Goal: Task Accomplishment & Management: Manage account settings

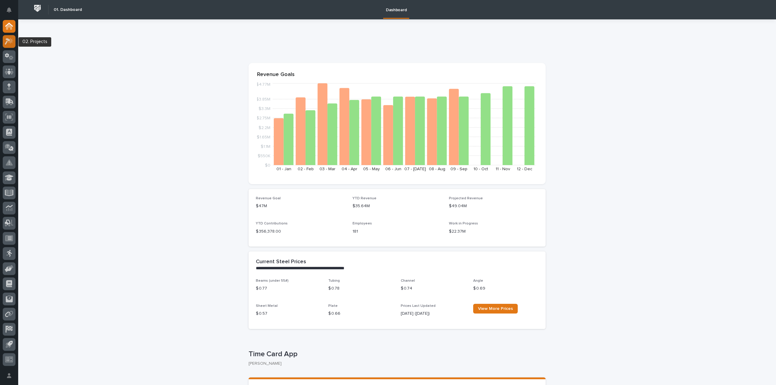
click at [7, 43] on icon at bounding box center [9, 41] width 9 height 7
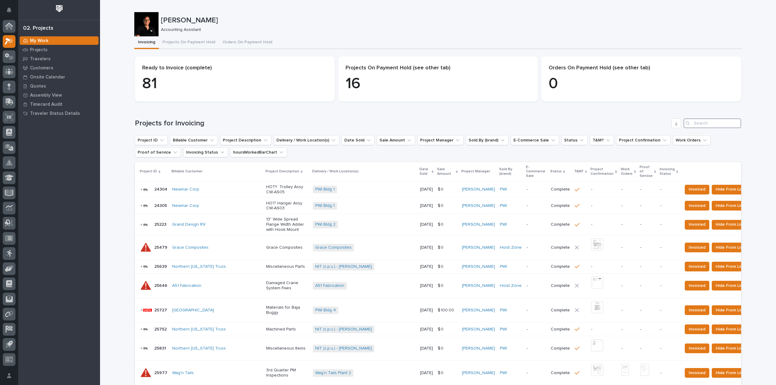
click at [697, 123] on input "Search" at bounding box center [712, 123] width 58 height 10
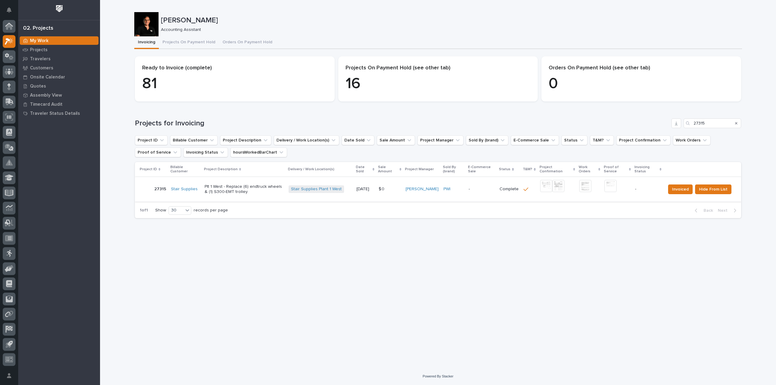
click at [563, 188] on img at bounding box center [558, 186] width 12 height 12
click at [770, 9] on button "Close gallery" at bounding box center [767, 7] width 15 height 14
click at [563, 186] on img at bounding box center [558, 186] width 12 height 12
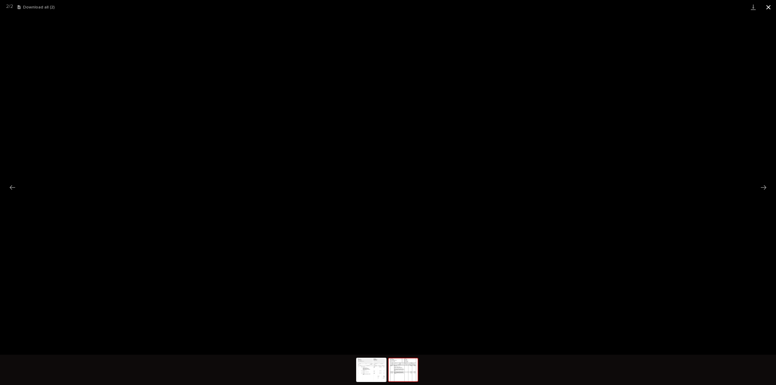
drag, startPoint x: 766, startPoint y: 8, endPoint x: 761, endPoint y: 9, distance: 5.2
click at [766, 8] on button "Close gallery" at bounding box center [767, 7] width 15 height 14
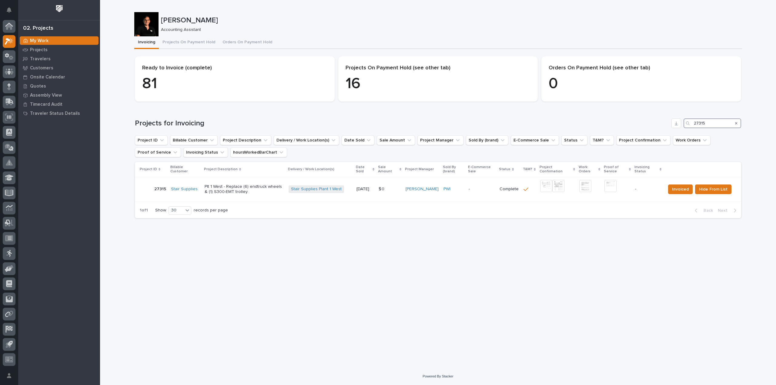
drag, startPoint x: 718, startPoint y: 121, endPoint x: 658, endPoint y: 122, distance: 60.6
click at [658, 122] on div "Projects for Invoicing 27315" at bounding box center [438, 123] width 606 height 10
click at [545, 188] on img at bounding box center [546, 186] width 12 height 12
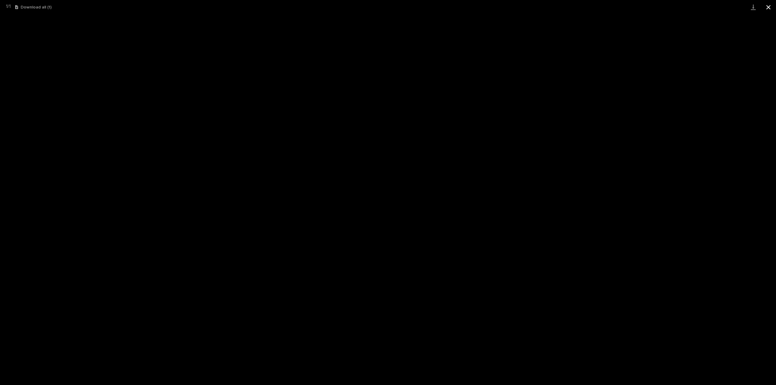
click at [769, 6] on button "Close gallery" at bounding box center [767, 7] width 15 height 14
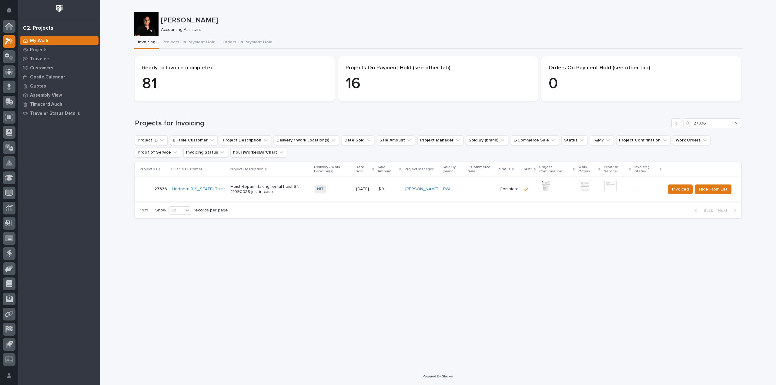
click at [611, 186] on img at bounding box center [610, 186] width 12 height 12
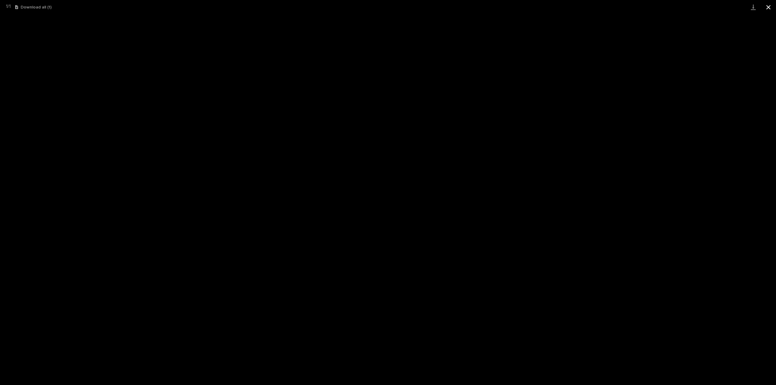
click at [772, 4] on button "Close gallery" at bounding box center [767, 7] width 15 height 14
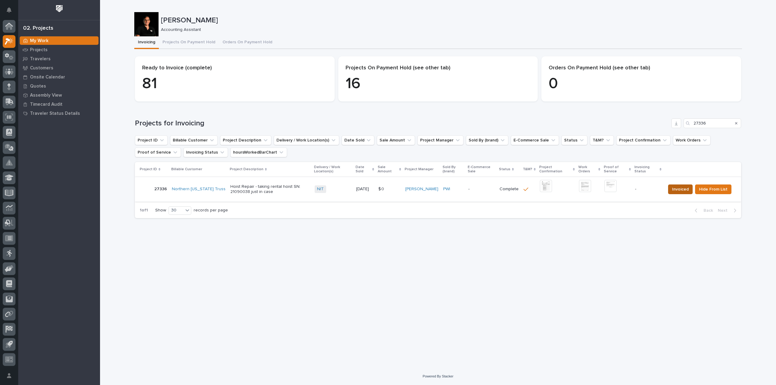
click at [680, 193] on button "Invoiced" at bounding box center [680, 189] width 25 height 10
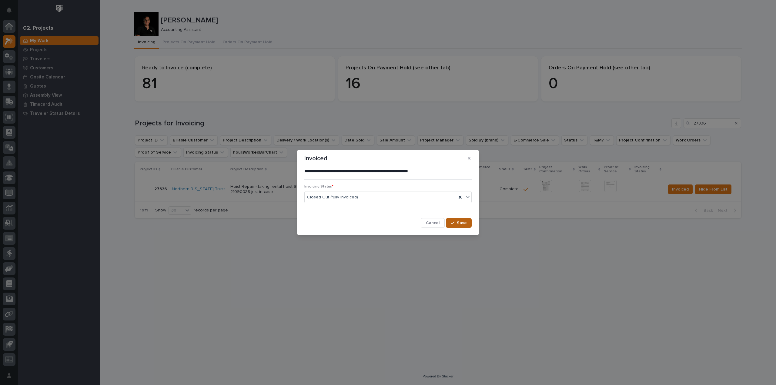
click at [460, 224] on span "Save" at bounding box center [462, 222] width 10 height 5
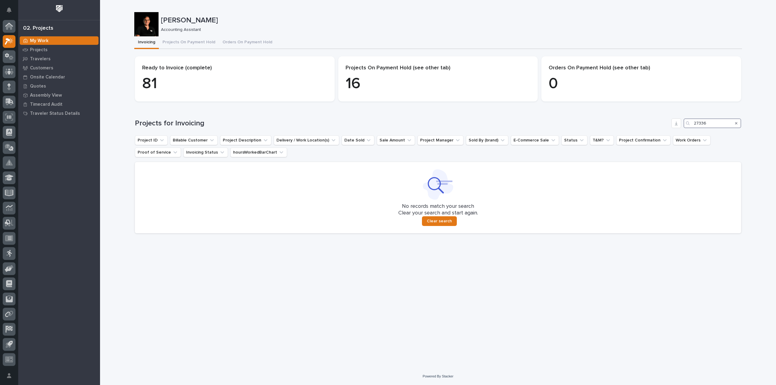
drag, startPoint x: 711, startPoint y: 124, endPoint x: 659, endPoint y: 126, distance: 51.8
click at [659, 126] on div "Projects for Invoicing 27336" at bounding box center [438, 123] width 606 height 10
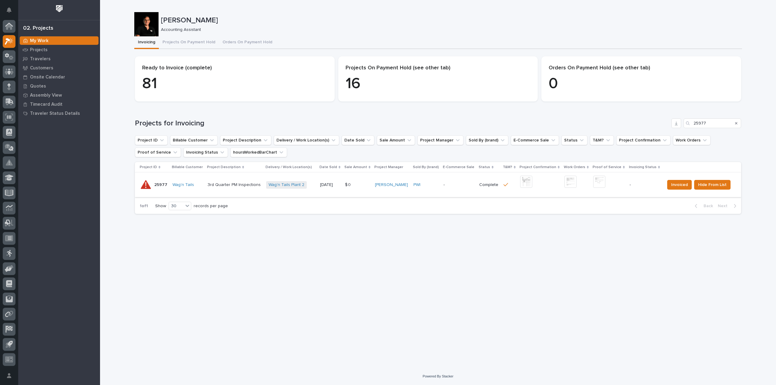
click at [527, 182] on img at bounding box center [526, 182] width 12 height 12
click at [595, 184] on img at bounding box center [599, 182] width 12 height 12
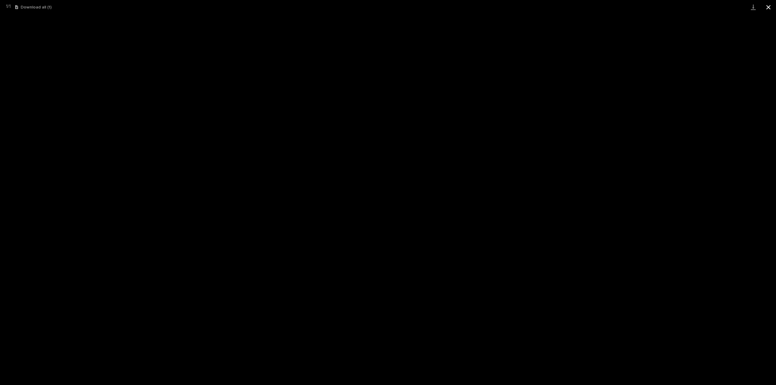
click at [769, 8] on button "Close gallery" at bounding box center [767, 7] width 15 height 14
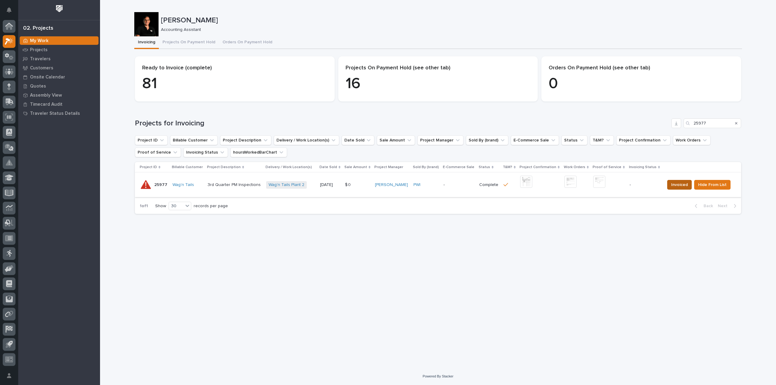
click at [686, 186] on button "Invoiced" at bounding box center [679, 185] width 25 height 10
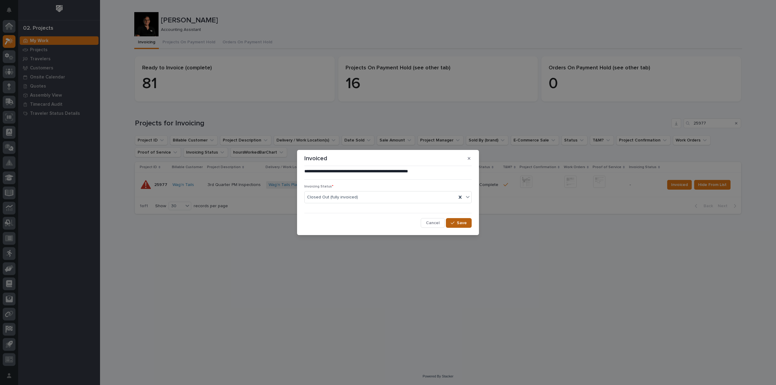
click at [459, 224] on span "Save" at bounding box center [462, 222] width 10 height 5
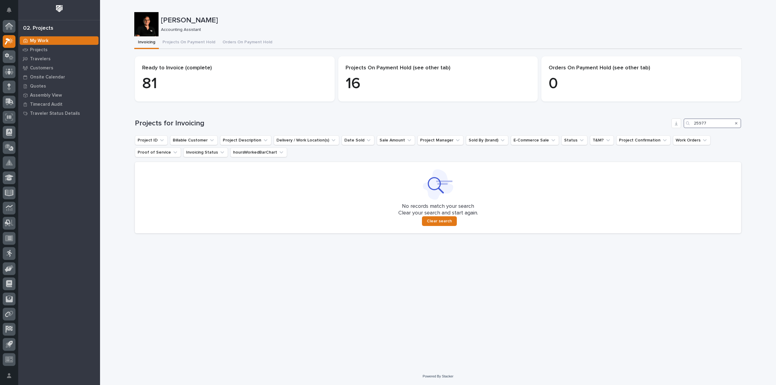
drag, startPoint x: 715, startPoint y: 123, endPoint x: 645, endPoint y: 129, distance: 70.5
click at [645, 129] on div "Projects for Invoicing 25977 Project ID Billable Customer Project Description D…" at bounding box center [438, 175] width 606 height 115
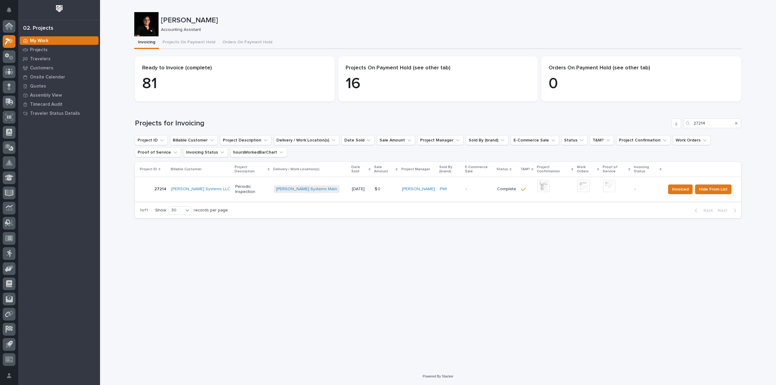
click at [537, 184] on img at bounding box center [543, 186] width 12 height 12
click at [603, 184] on img at bounding box center [609, 186] width 12 height 12
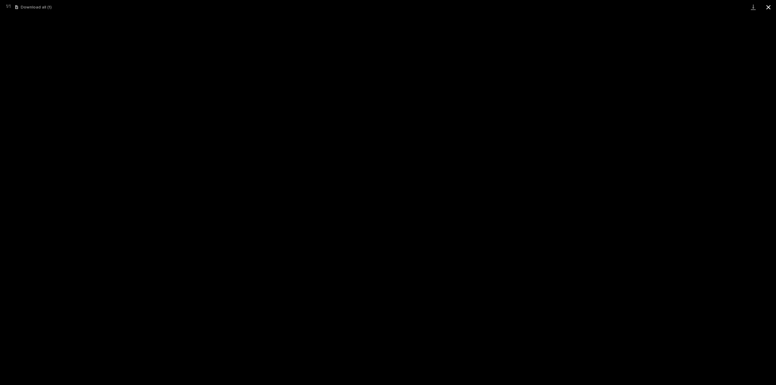
click at [769, 11] on button "Close gallery" at bounding box center [767, 7] width 15 height 14
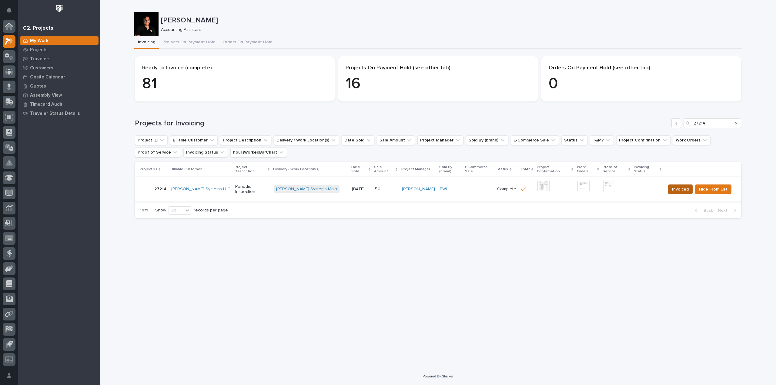
click at [672, 186] on span "Invoiced" at bounding box center [680, 189] width 17 height 7
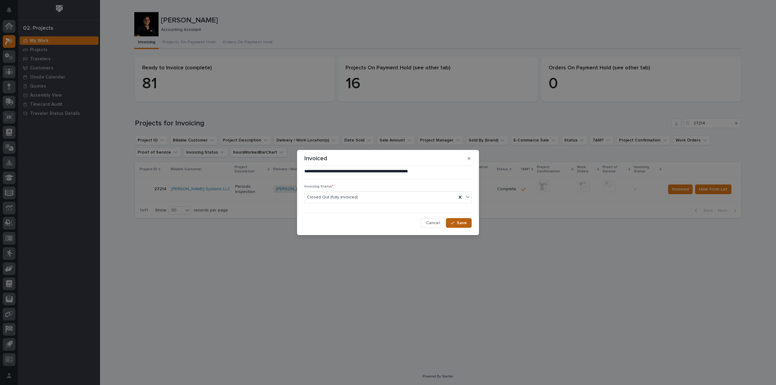
drag, startPoint x: 459, startPoint y: 223, endPoint x: 457, endPoint y: 227, distance: 4.4
click at [459, 224] on span "Save" at bounding box center [462, 222] width 10 height 5
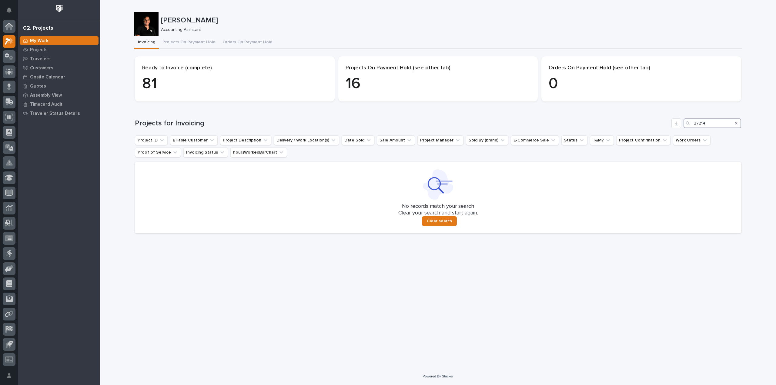
drag, startPoint x: 714, startPoint y: 121, endPoint x: 667, endPoint y: 129, distance: 47.7
click at [667, 129] on div "Projects for Invoicing 27214 Project ID Billable Customer Project Description D…" at bounding box center [438, 175] width 606 height 115
type input "27231"
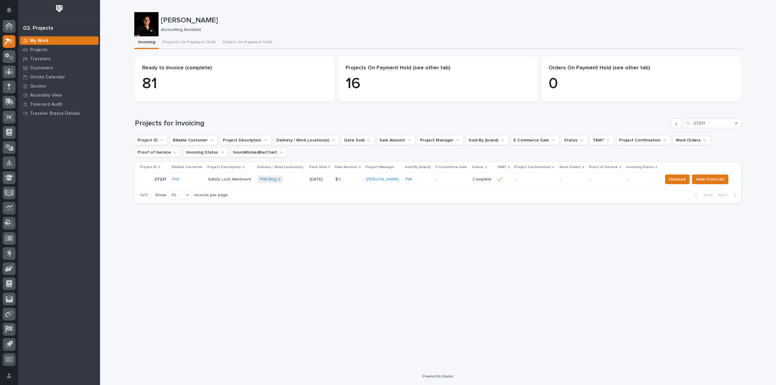
click at [547, 178] on p "-" at bounding box center [534, 179] width 41 height 5
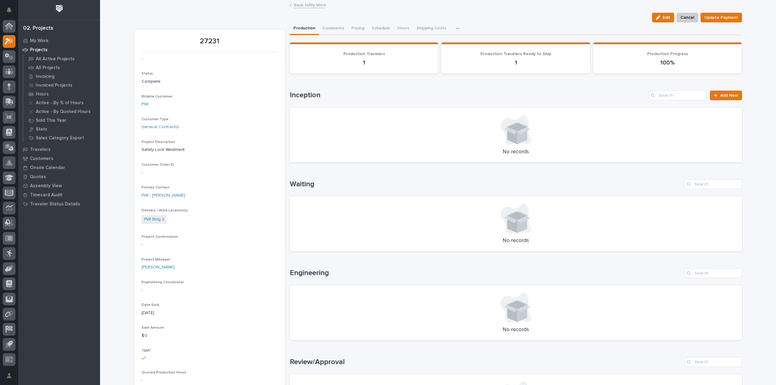
click at [298, 5] on link "Back to My Work" at bounding box center [310, 4] width 32 height 7
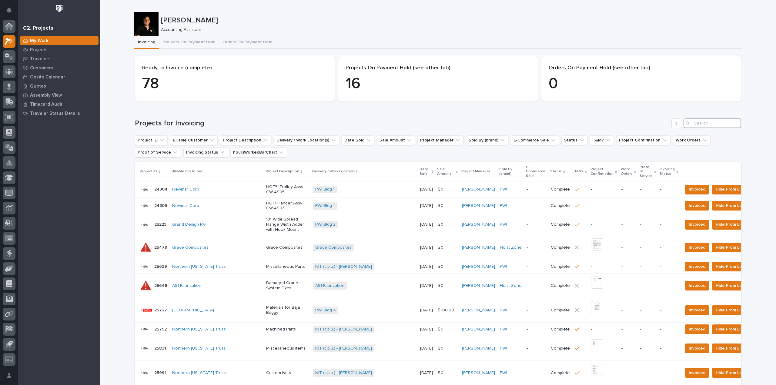
click at [704, 124] on input "Search" at bounding box center [712, 123] width 58 height 10
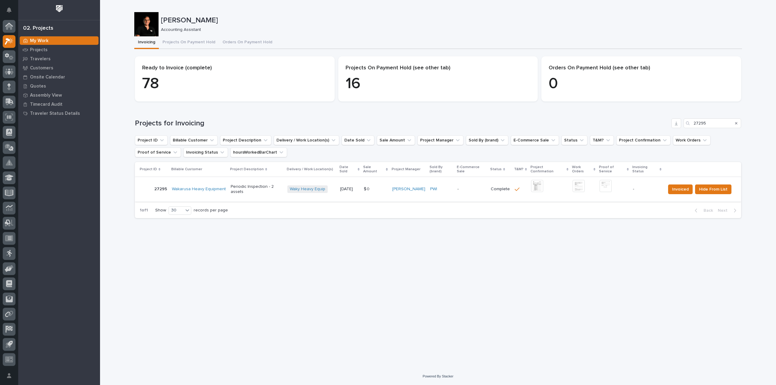
click at [538, 182] on img at bounding box center [537, 186] width 12 height 12
click at [605, 182] on img at bounding box center [605, 186] width 12 height 12
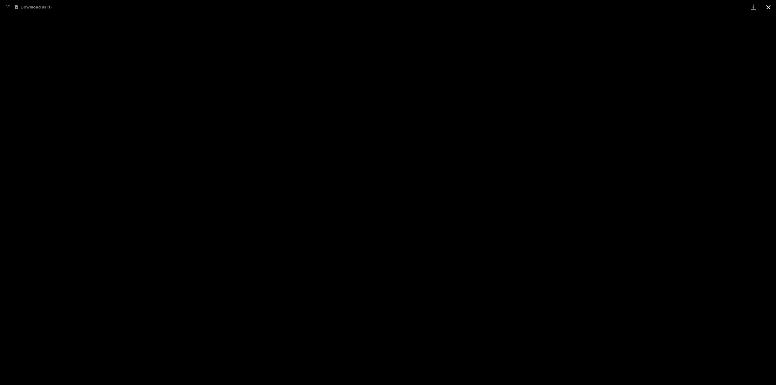
click at [769, 6] on button "Close gallery" at bounding box center [767, 7] width 15 height 14
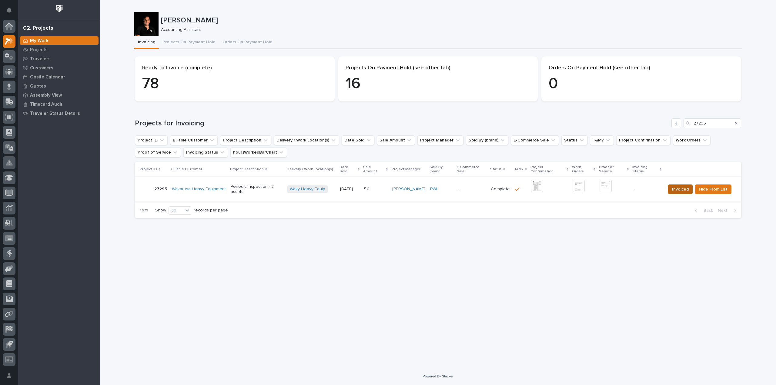
click at [674, 187] on span "Invoiced" at bounding box center [680, 189] width 17 height 7
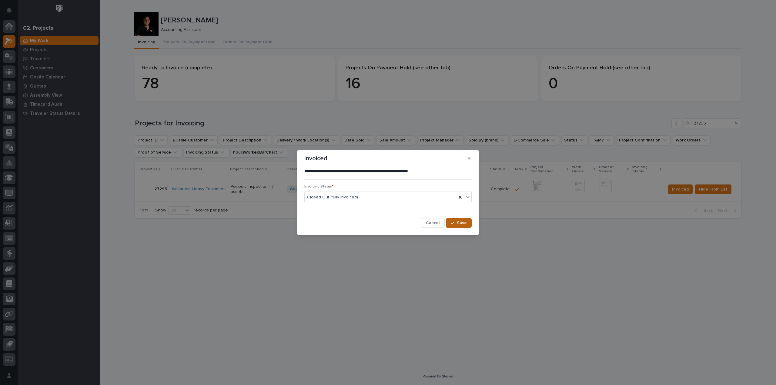
click at [460, 224] on span "Save" at bounding box center [462, 222] width 10 height 5
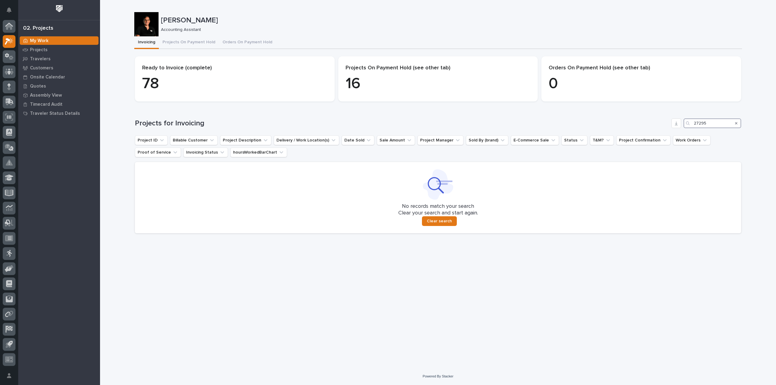
drag, startPoint x: 711, startPoint y: 121, endPoint x: 645, endPoint y: 119, distance: 66.1
click at [645, 119] on div "Projects for Invoicing 27295" at bounding box center [438, 123] width 606 height 10
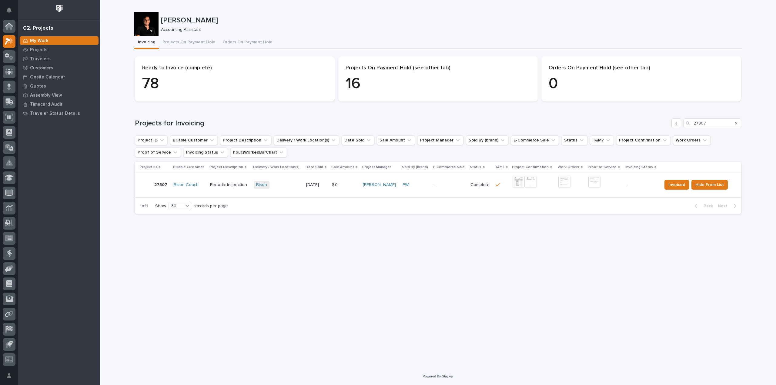
click at [518, 182] on img at bounding box center [518, 182] width 12 height 12
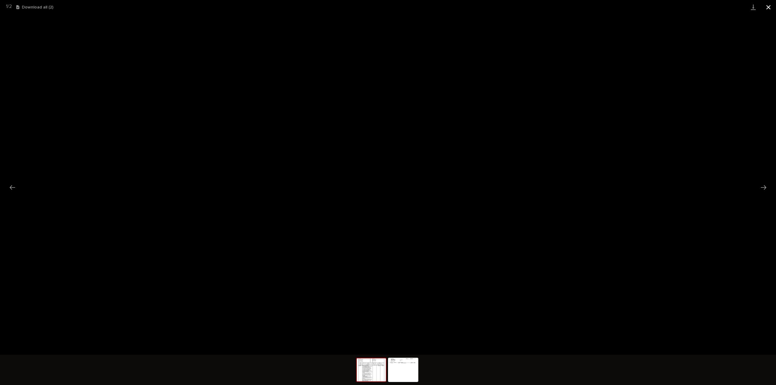
click at [773, 6] on button "Close gallery" at bounding box center [767, 7] width 15 height 14
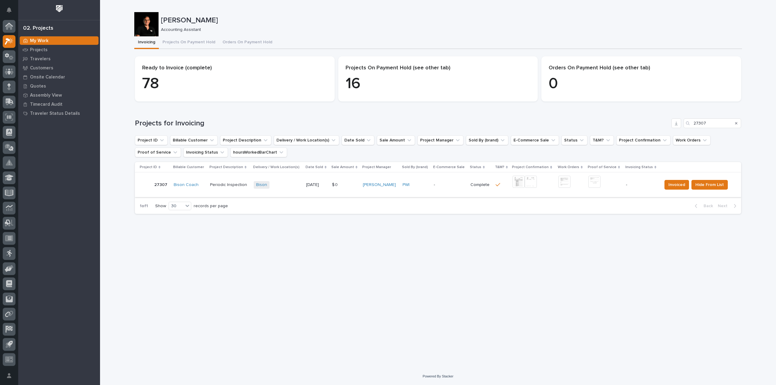
click at [591, 183] on img at bounding box center [594, 182] width 12 height 12
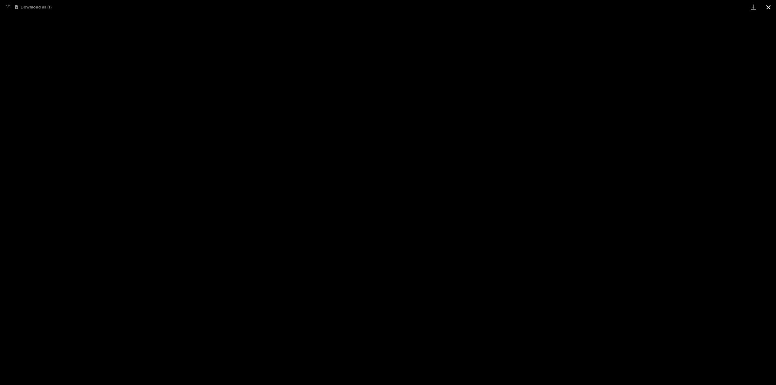
click at [766, 5] on button "Close gallery" at bounding box center [767, 7] width 15 height 14
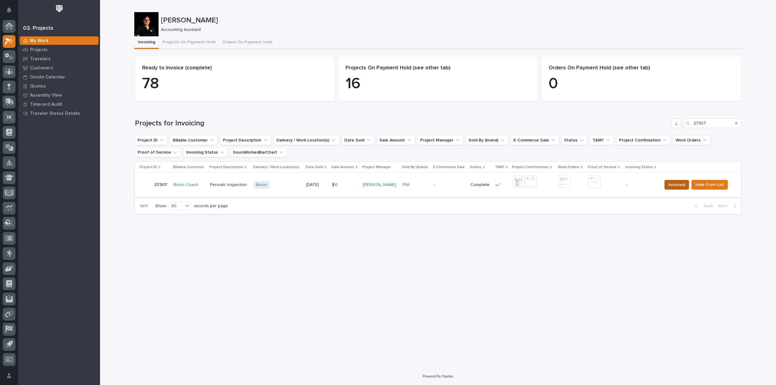
click at [664, 187] on button "Invoiced" at bounding box center [676, 185] width 25 height 10
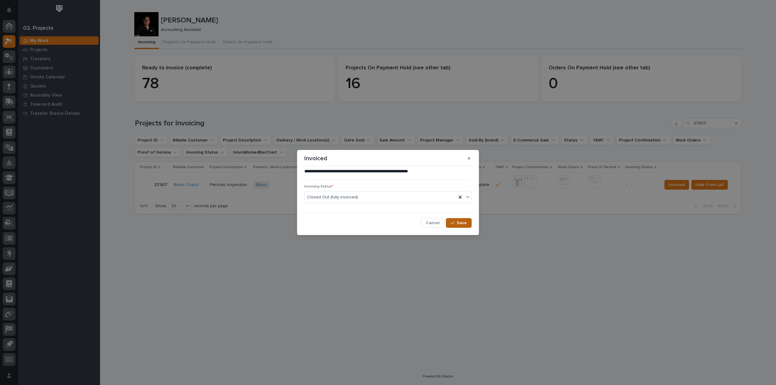
click at [464, 223] on span "Save" at bounding box center [462, 222] width 10 height 5
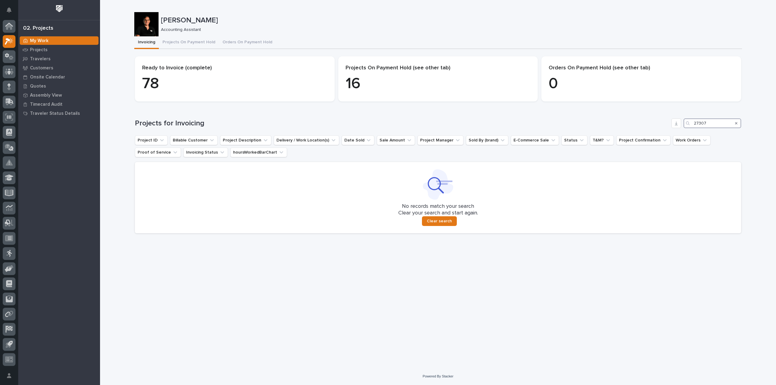
drag, startPoint x: 715, startPoint y: 123, endPoint x: 701, endPoint y: 123, distance: 13.9
click at [701, 123] on input "27307" at bounding box center [712, 123] width 58 height 10
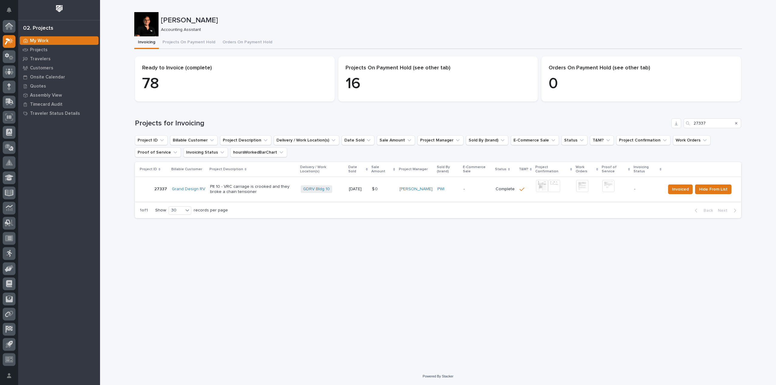
click at [545, 186] on img at bounding box center [542, 186] width 12 height 12
click at [609, 187] on img at bounding box center [608, 186] width 12 height 12
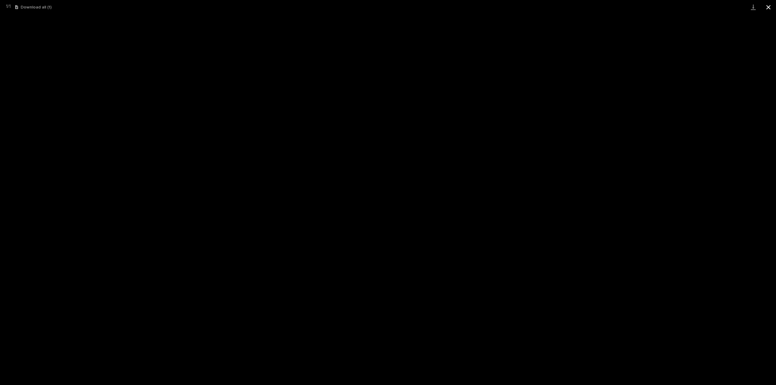
click at [769, 7] on button "Close gallery" at bounding box center [767, 7] width 15 height 14
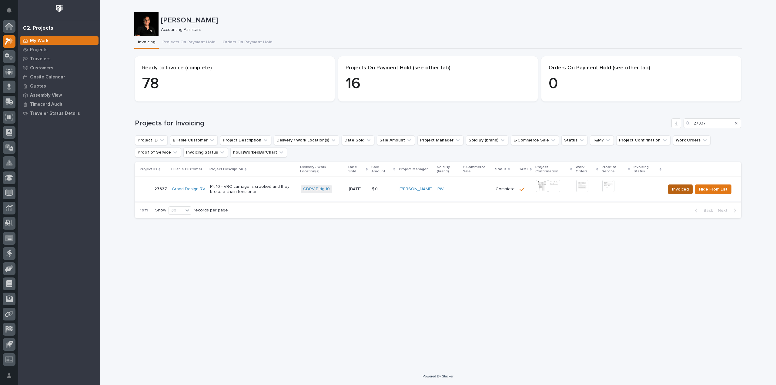
click at [680, 191] on span "Invoiced" at bounding box center [680, 189] width 17 height 7
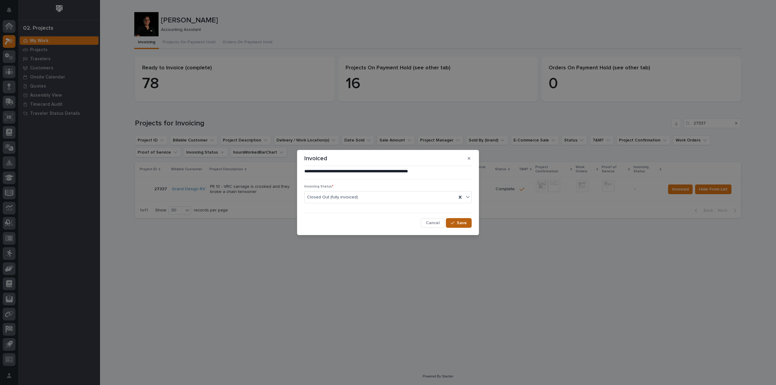
click at [465, 223] on span "Save" at bounding box center [462, 222] width 10 height 5
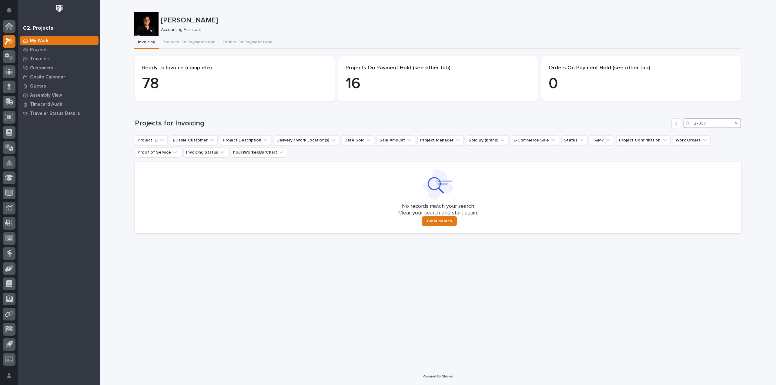
drag, startPoint x: 708, startPoint y: 124, endPoint x: 663, endPoint y: 126, distance: 45.5
click at [663, 126] on div "Projects for Invoicing 27337" at bounding box center [438, 123] width 606 height 10
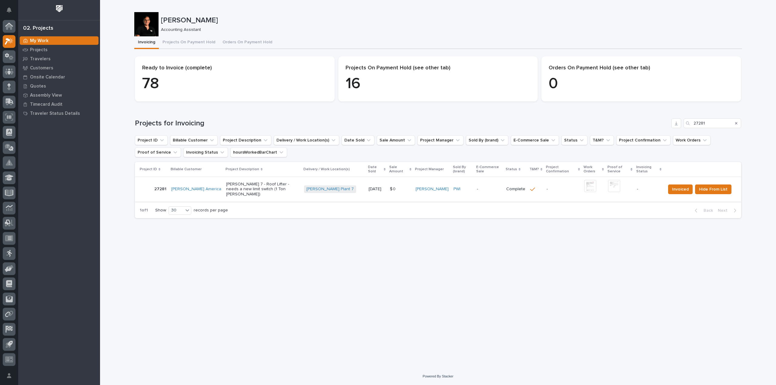
click at [586, 188] on img at bounding box center [590, 186] width 12 height 12
click at [725, 191] on span "Hide From List" at bounding box center [713, 189] width 28 height 7
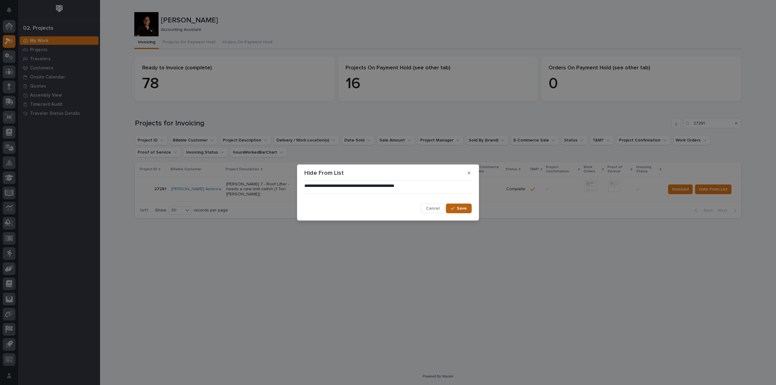
click at [454, 210] on icon "button" at bounding box center [452, 208] width 4 height 4
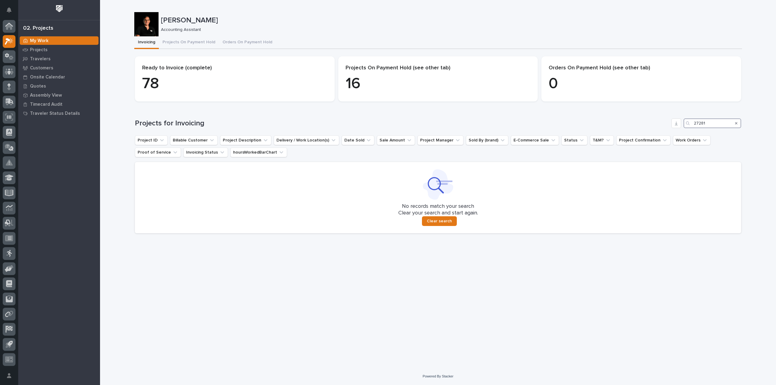
drag, startPoint x: 709, startPoint y: 123, endPoint x: 635, endPoint y: 123, distance: 74.2
click at [635, 123] on div "Projects for Invoicing 27281" at bounding box center [438, 123] width 606 height 10
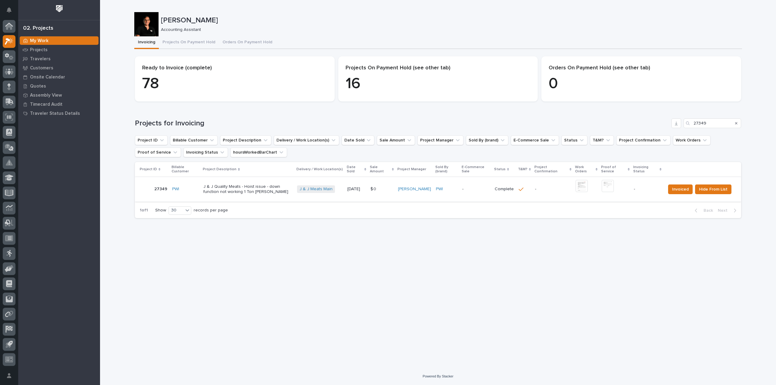
click at [581, 186] on img at bounding box center [581, 186] width 12 height 12
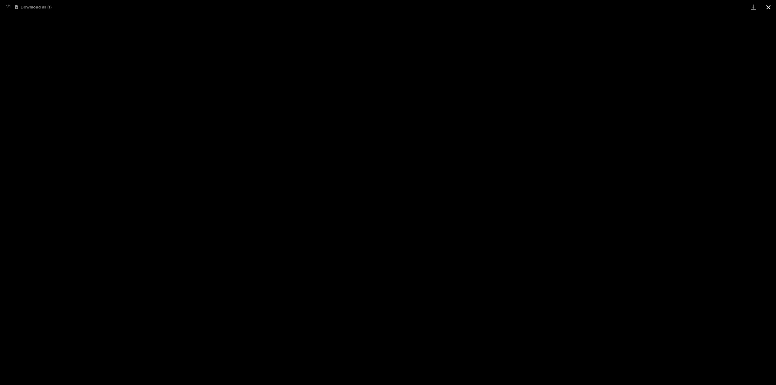
click at [771, 6] on button "Close gallery" at bounding box center [767, 7] width 15 height 14
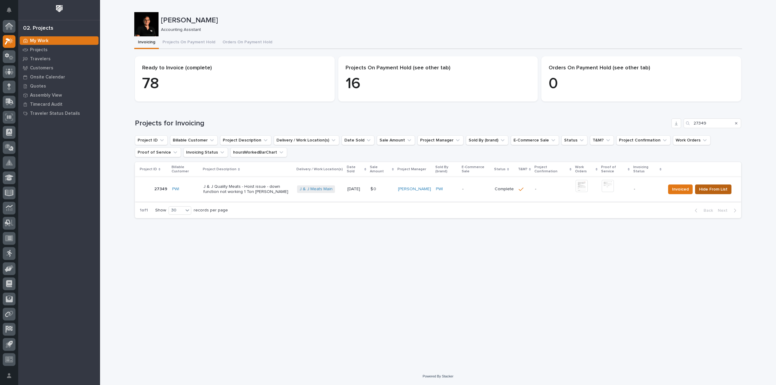
click at [703, 190] on span "Hide From List" at bounding box center [713, 189] width 28 height 7
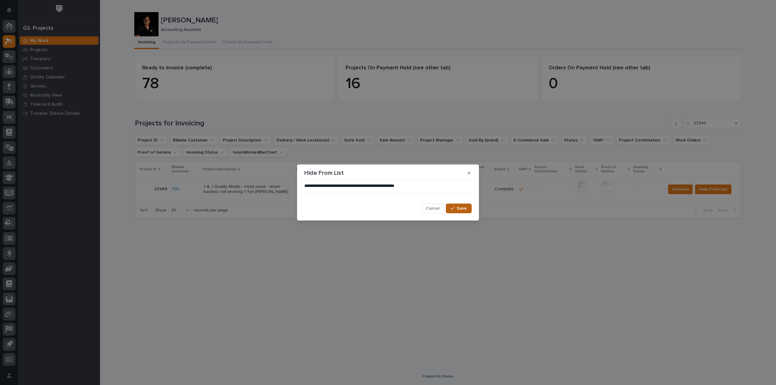
click at [463, 211] on span "Save" at bounding box center [462, 208] width 10 height 5
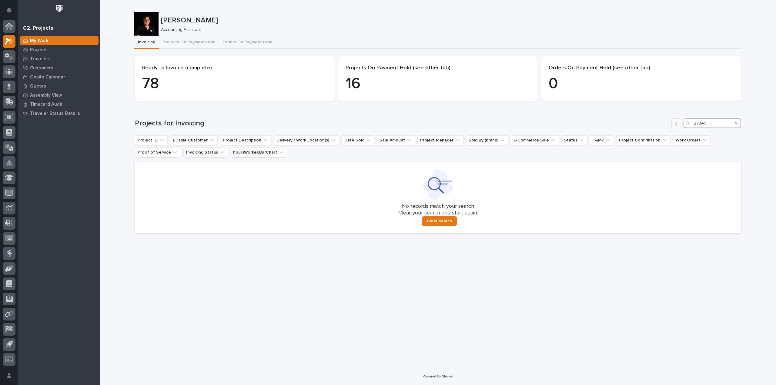
drag, startPoint x: 700, startPoint y: 123, endPoint x: 677, endPoint y: 125, distance: 22.5
click at [677, 125] on div "Projects for Invoicing 27349" at bounding box center [438, 123] width 606 height 10
type input "27315"
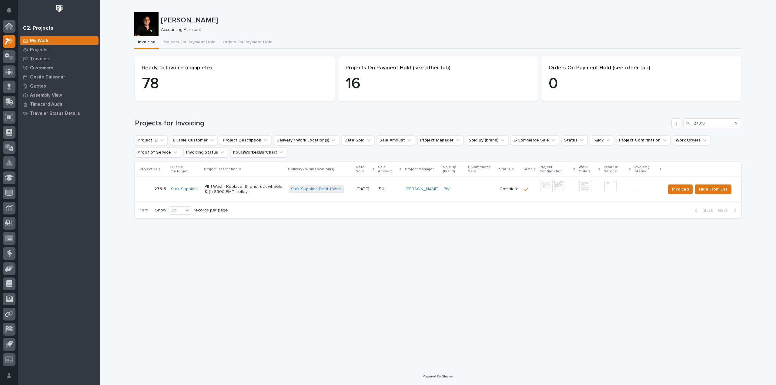
click at [543, 188] on img at bounding box center [546, 186] width 12 height 12
click at [545, 190] on img at bounding box center [546, 186] width 12 height 12
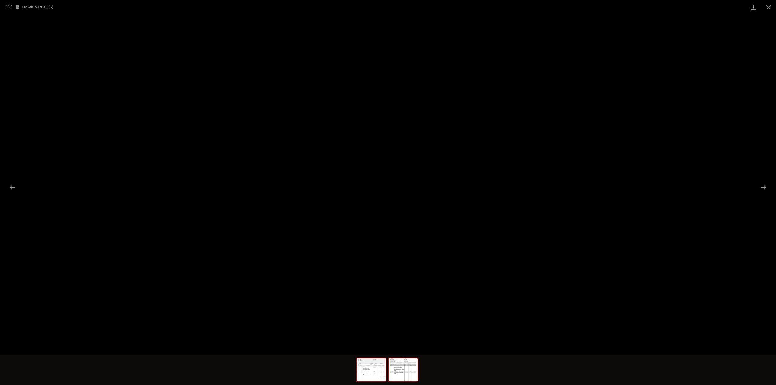
click at [406, 374] on img at bounding box center [402, 369] width 29 height 23
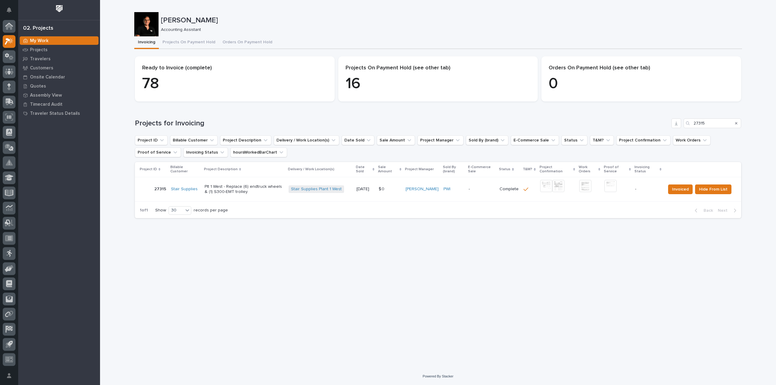
click at [17, 29] on div at bounding box center [9, 194] width 18 height 348
click at [13, 25] on div at bounding box center [9, 26] width 13 height 13
